Goal: Information Seeking & Learning: Stay updated

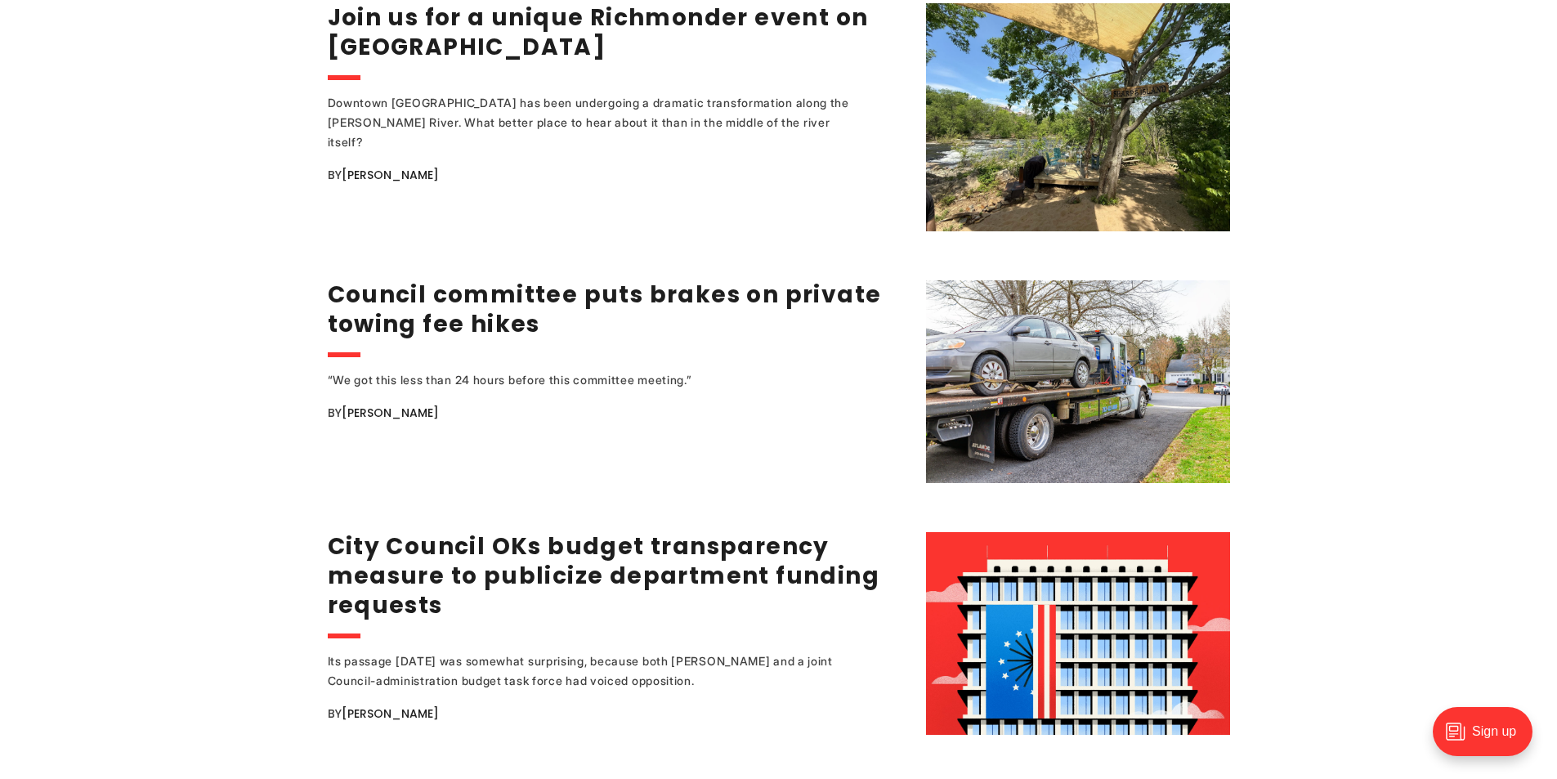
scroll to position [2289, 0]
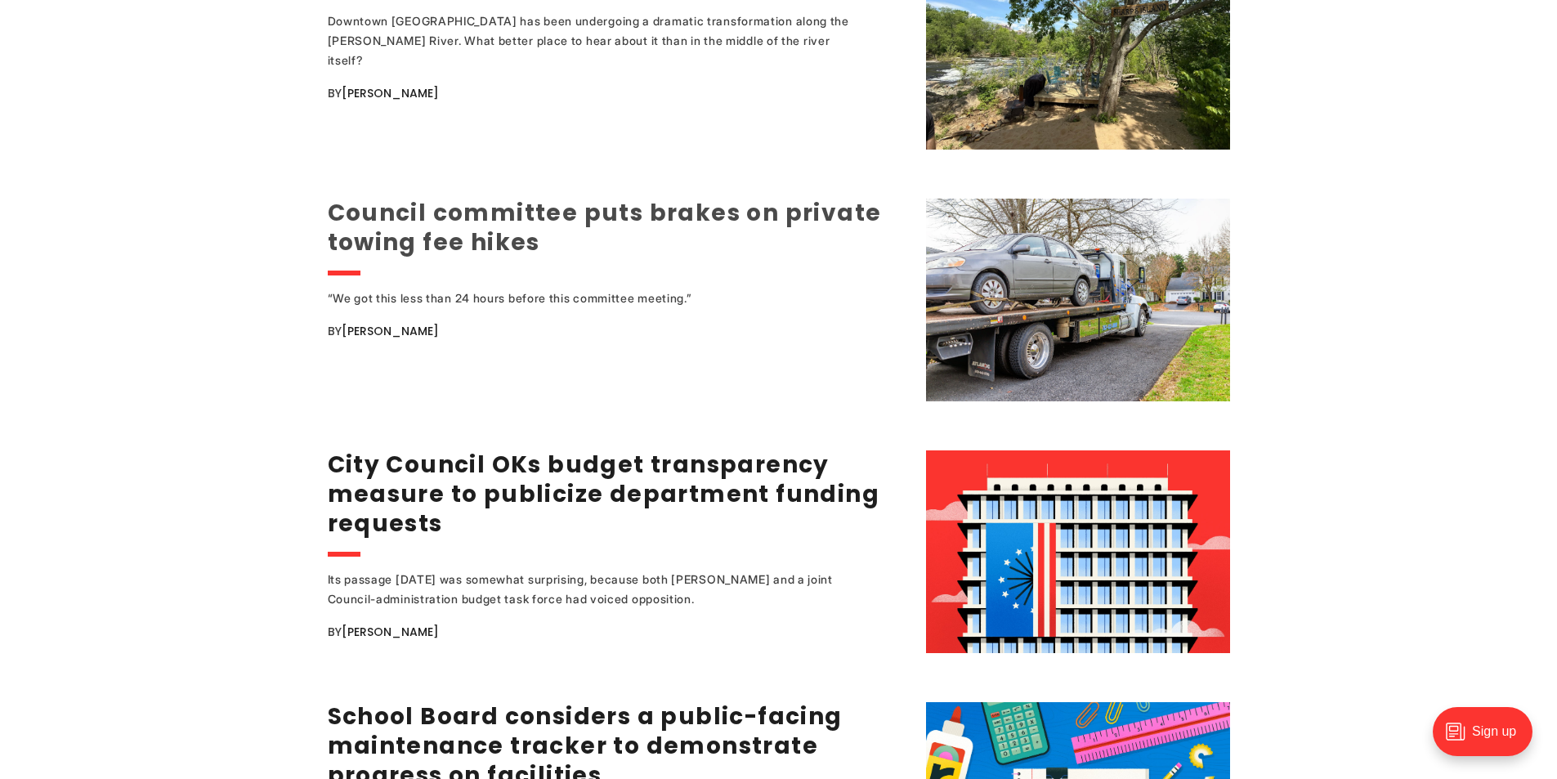
click at [407, 197] on link "Council committee puts brakes on private towing fee hikes" at bounding box center [605, 227] width 554 height 61
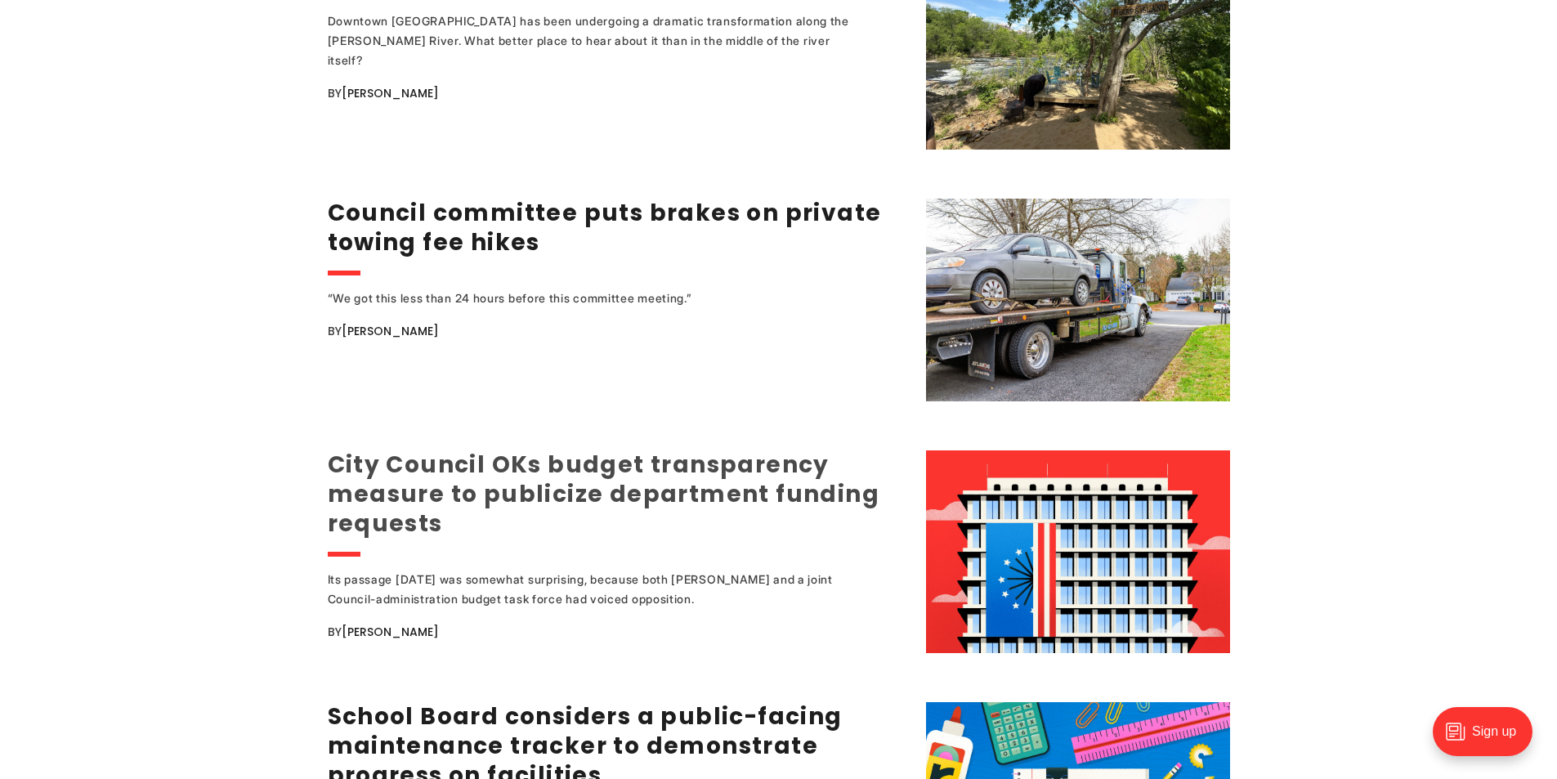
click at [483, 449] on link "City Council OKs budget transparency measure to publicize department funding re…" at bounding box center [604, 494] width 553 height 91
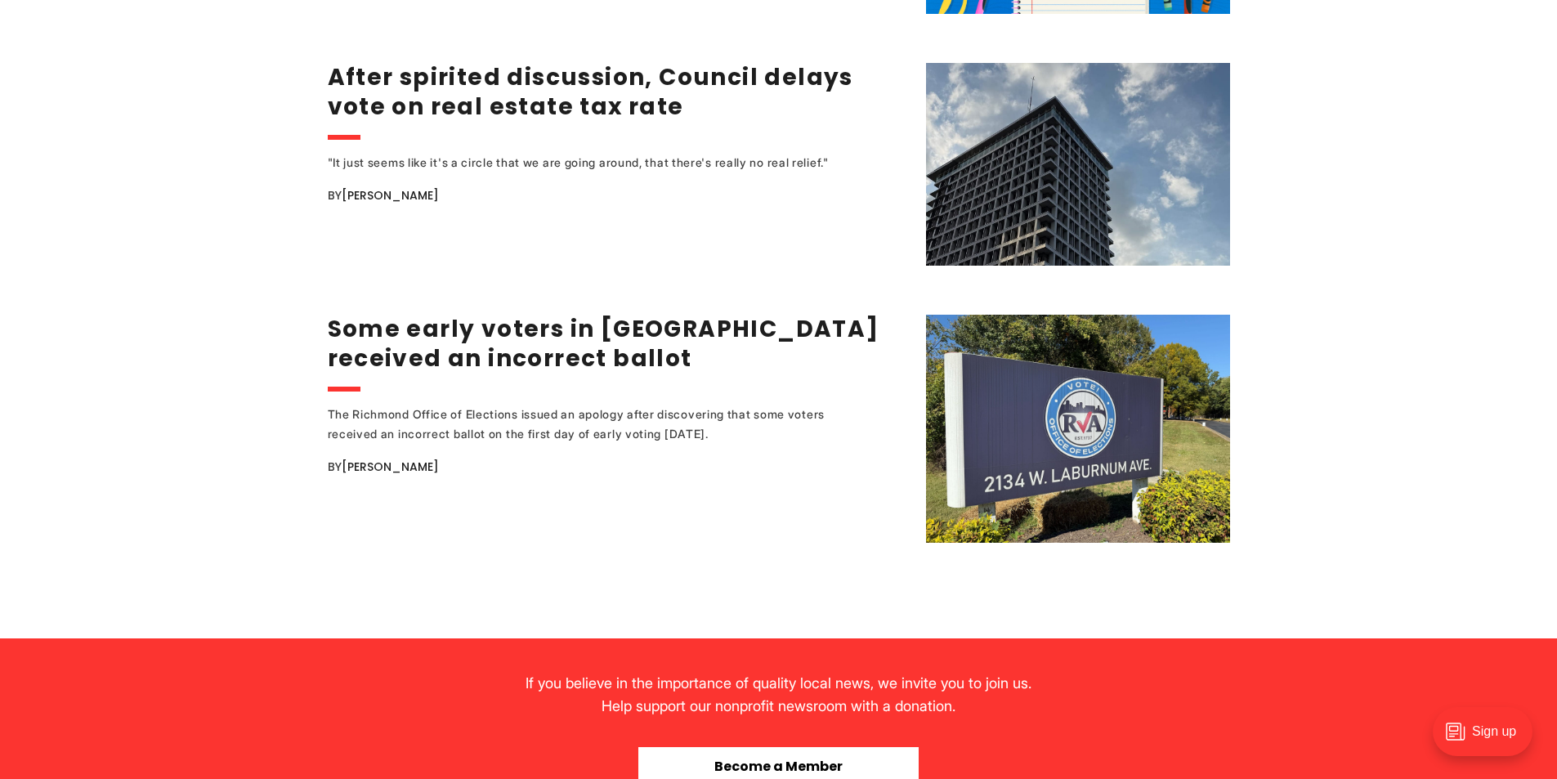
scroll to position [3351, 0]
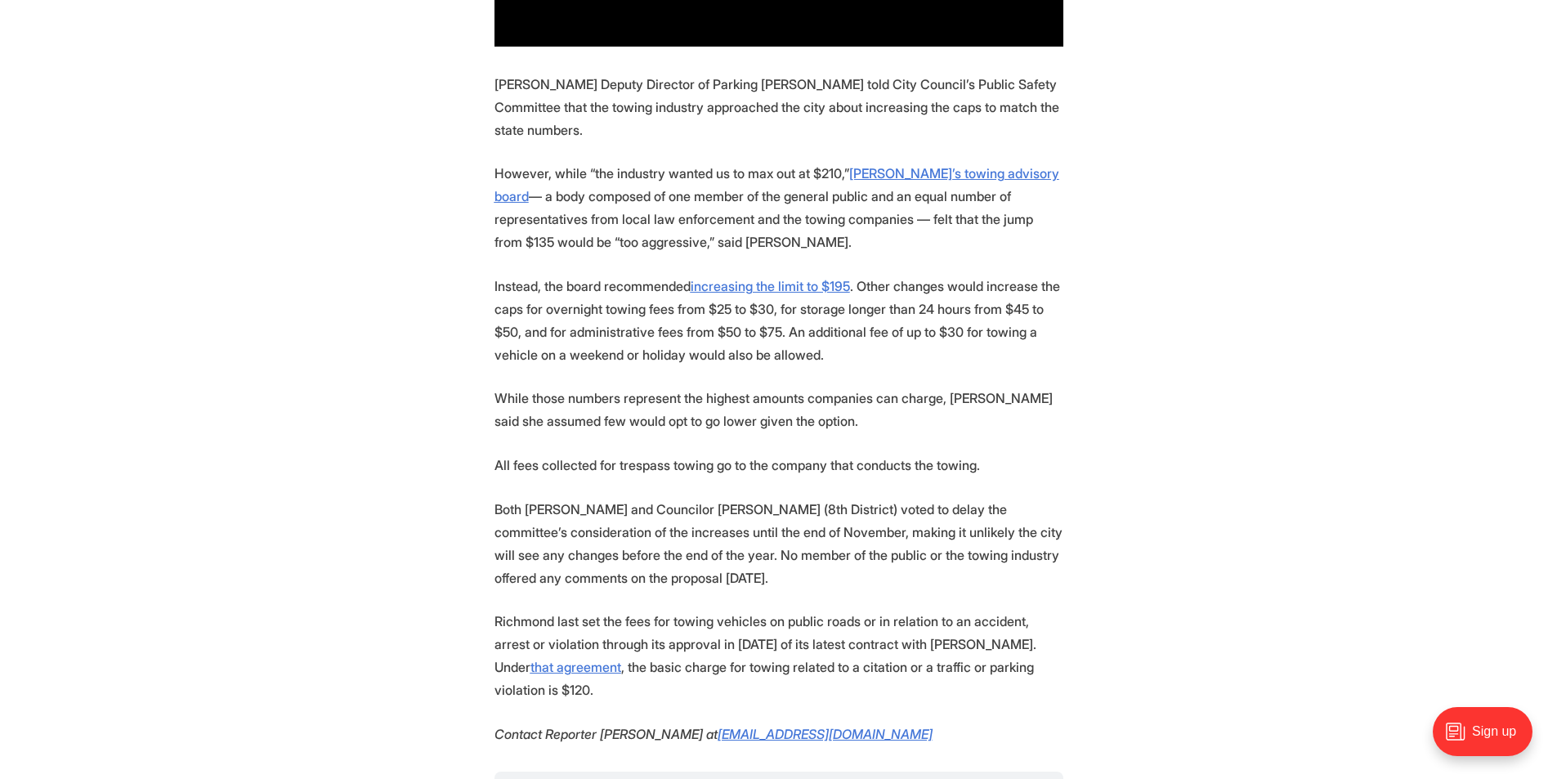
scroll to position [1553, 0]
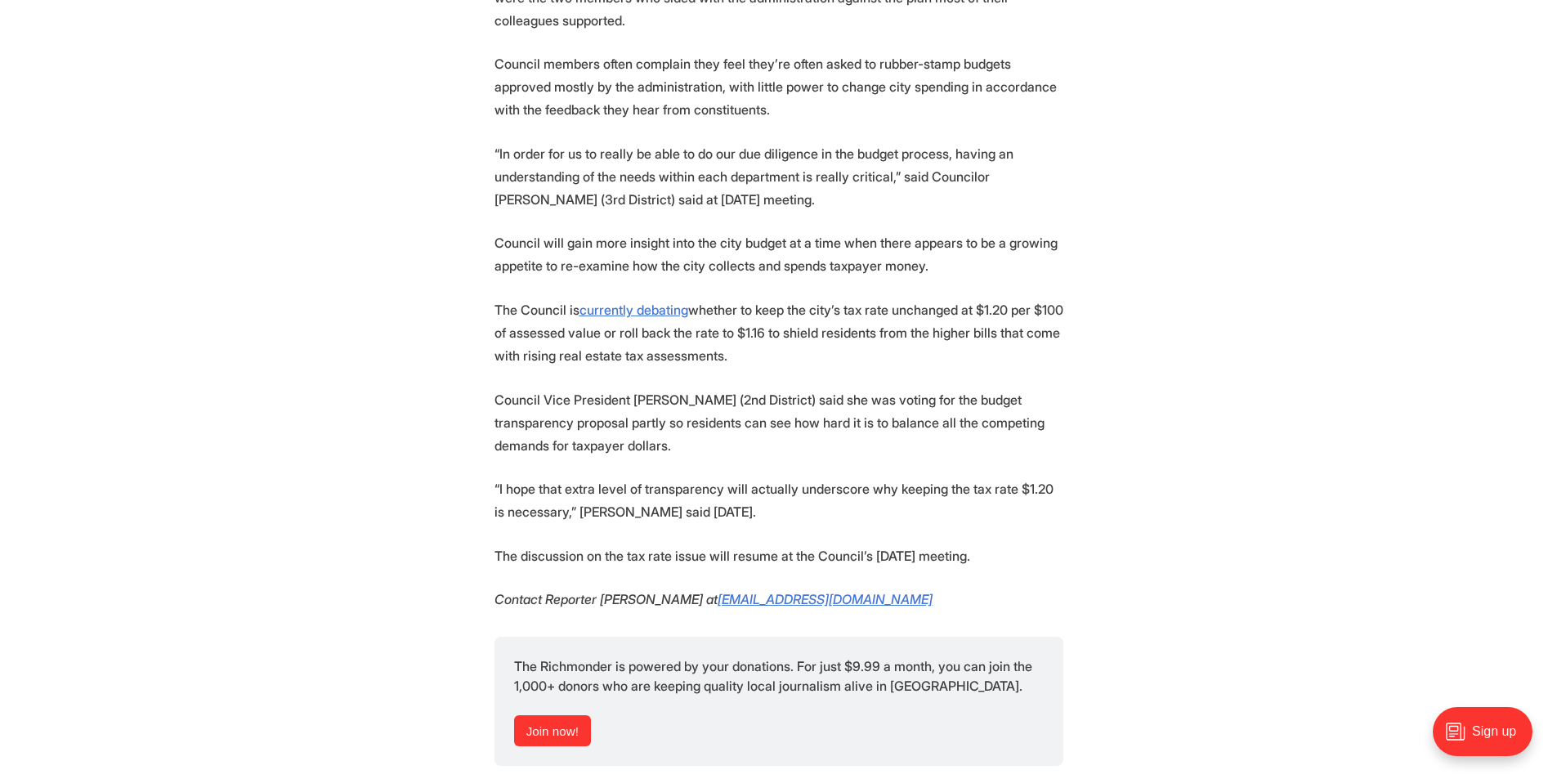
scroll to position [1962, 0]
